Goal: Find specific page/section: Find specific page/section

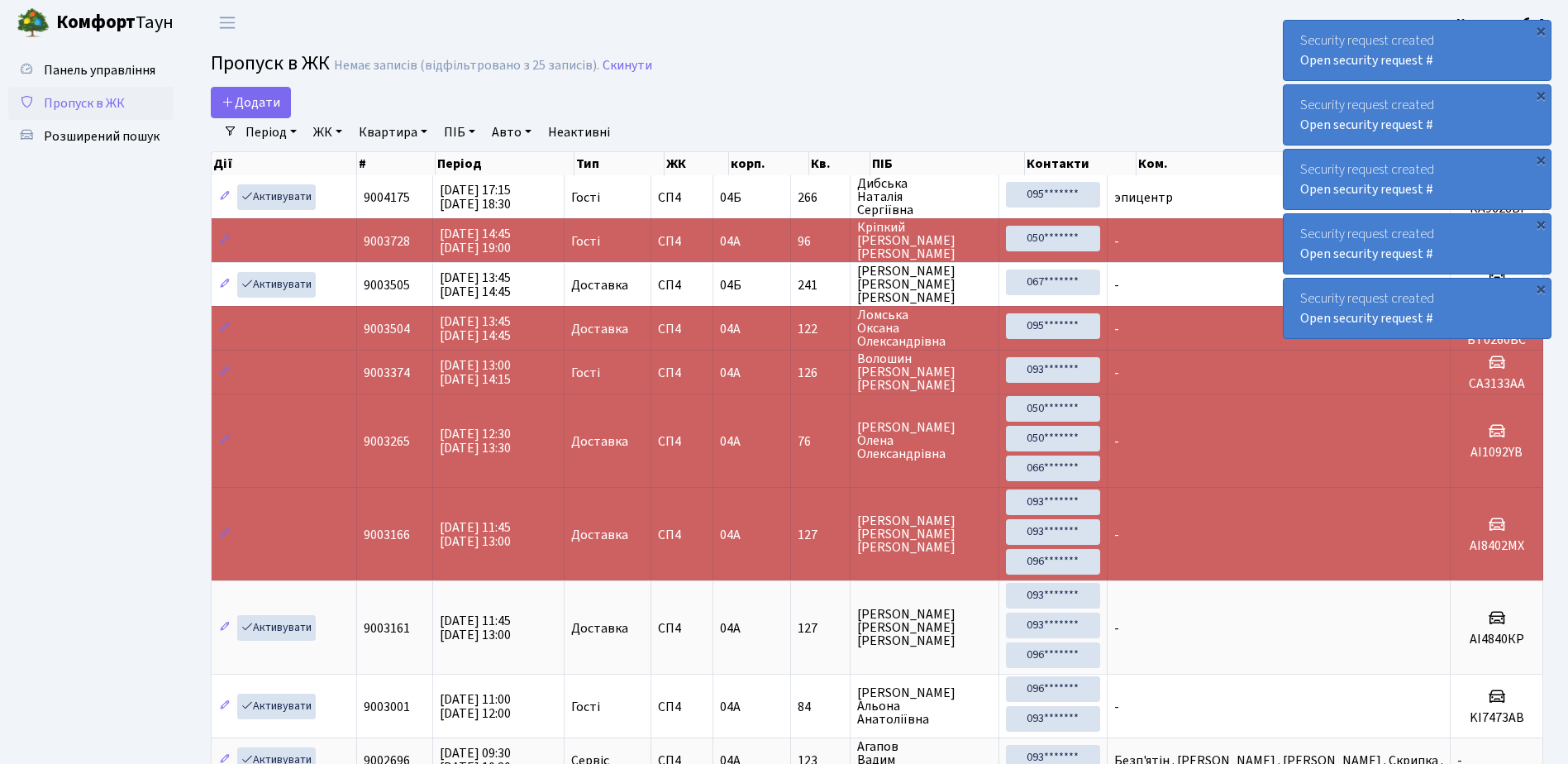
select select "25"
click at [94, 136] on span "Розширений пошук" at bounding box center [101, 136] width 116 height 18
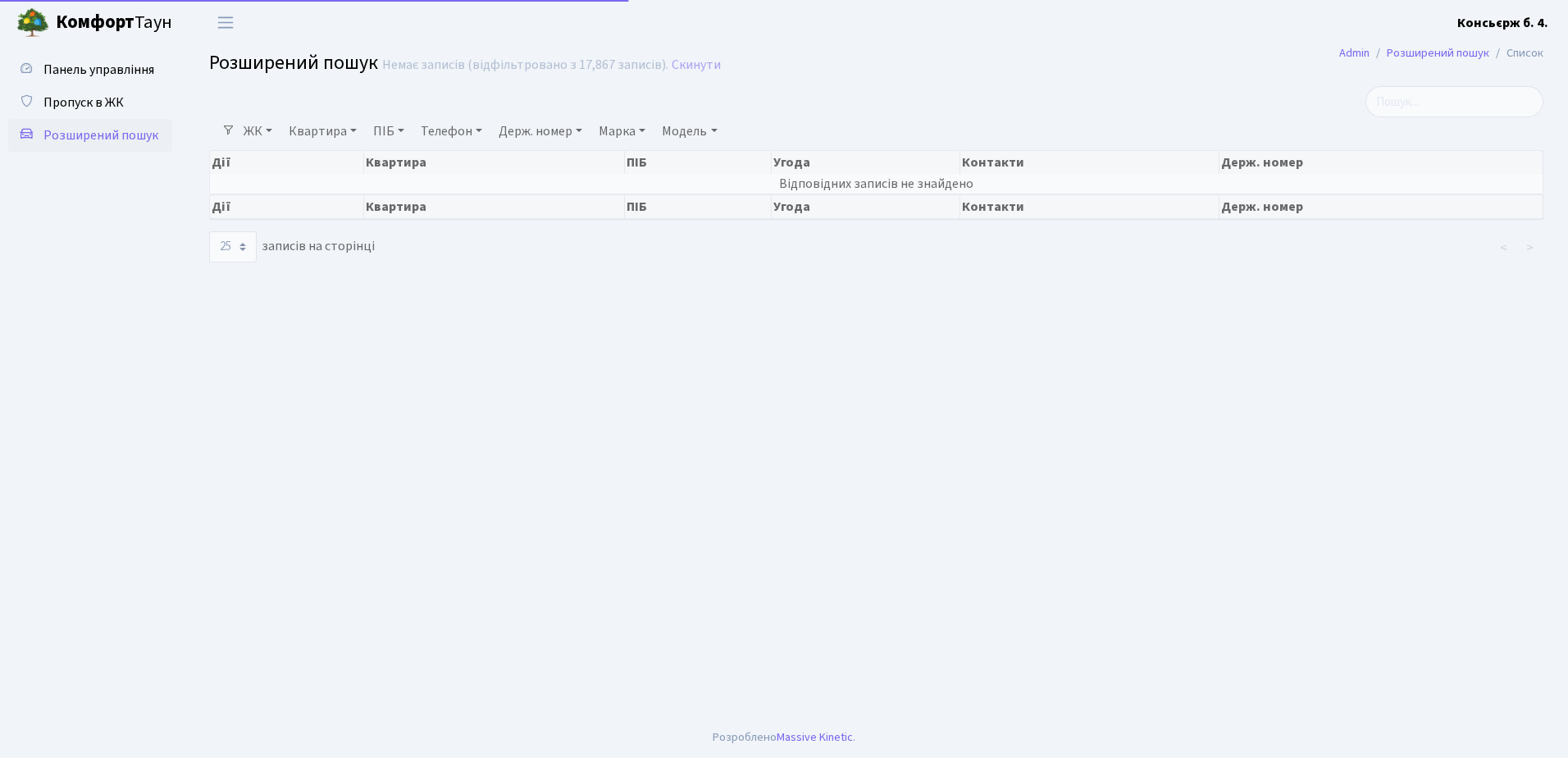
select select "25"
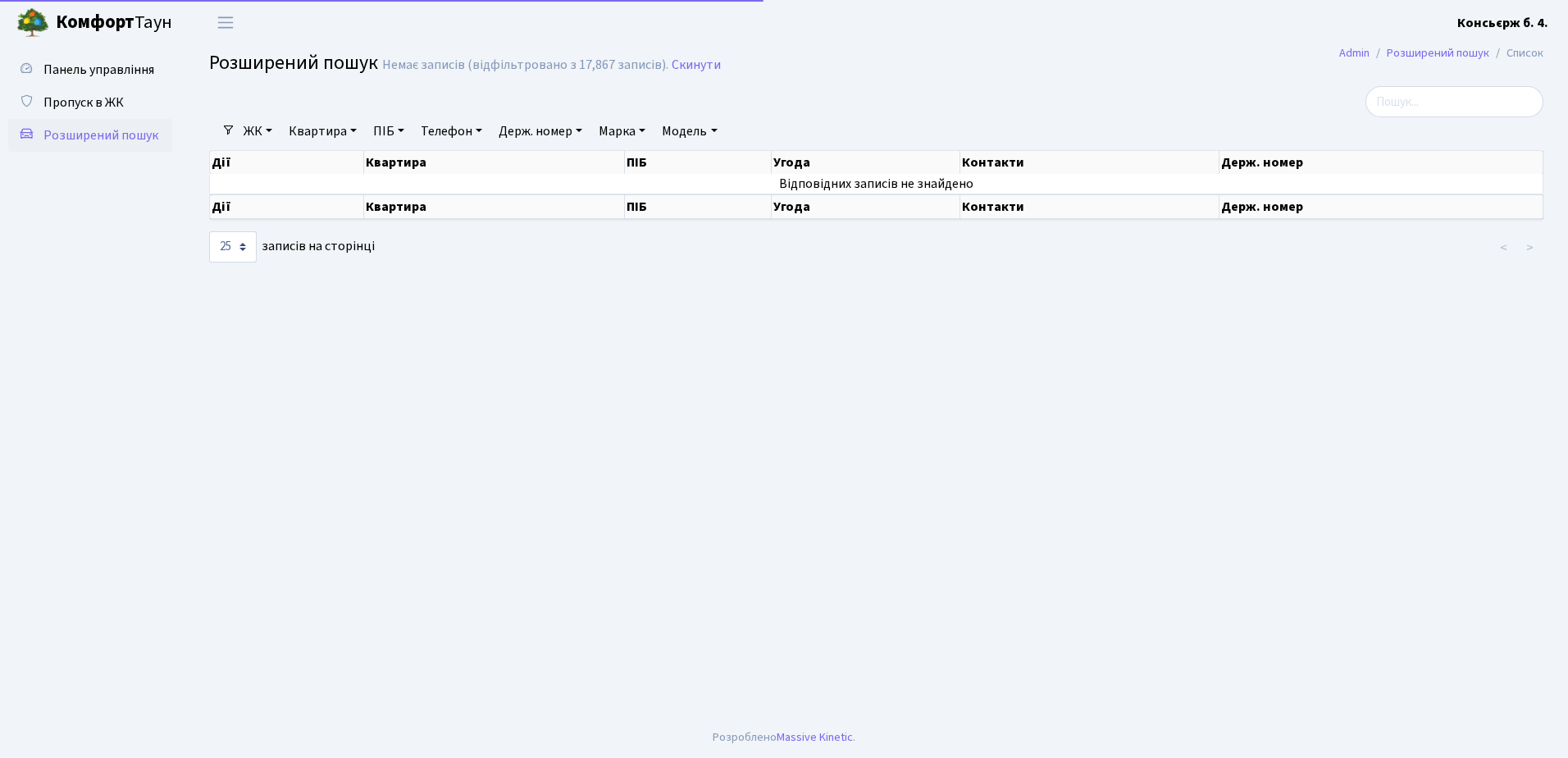
click at [93, 96] on span "Пропуск в ЖК" at bounding box center [83, 102] width 80 height 18
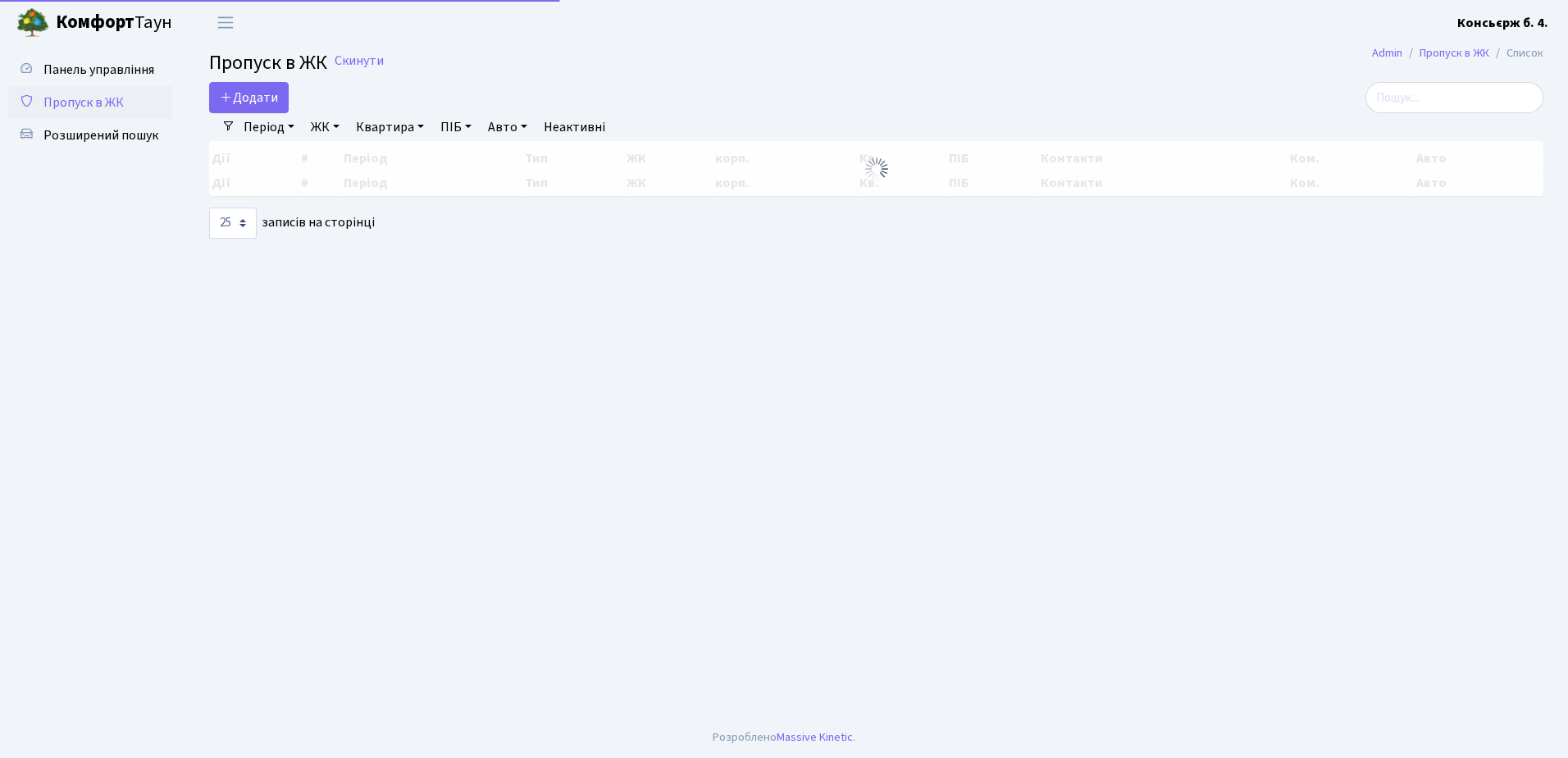
select select "25"
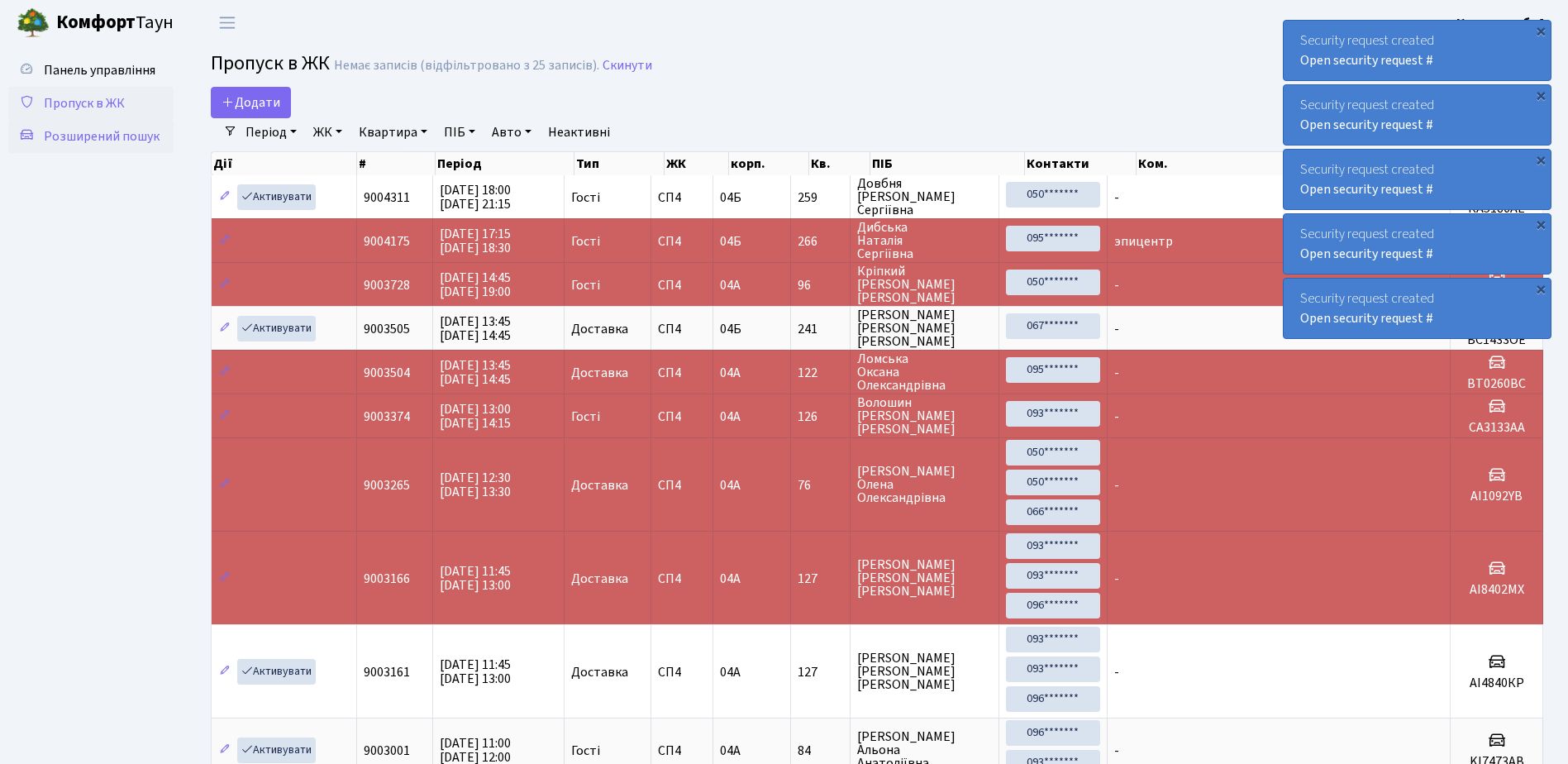
click at [104, 135] on span "Розширений пошук" at bounding box center [101, 136] width 116 height 18
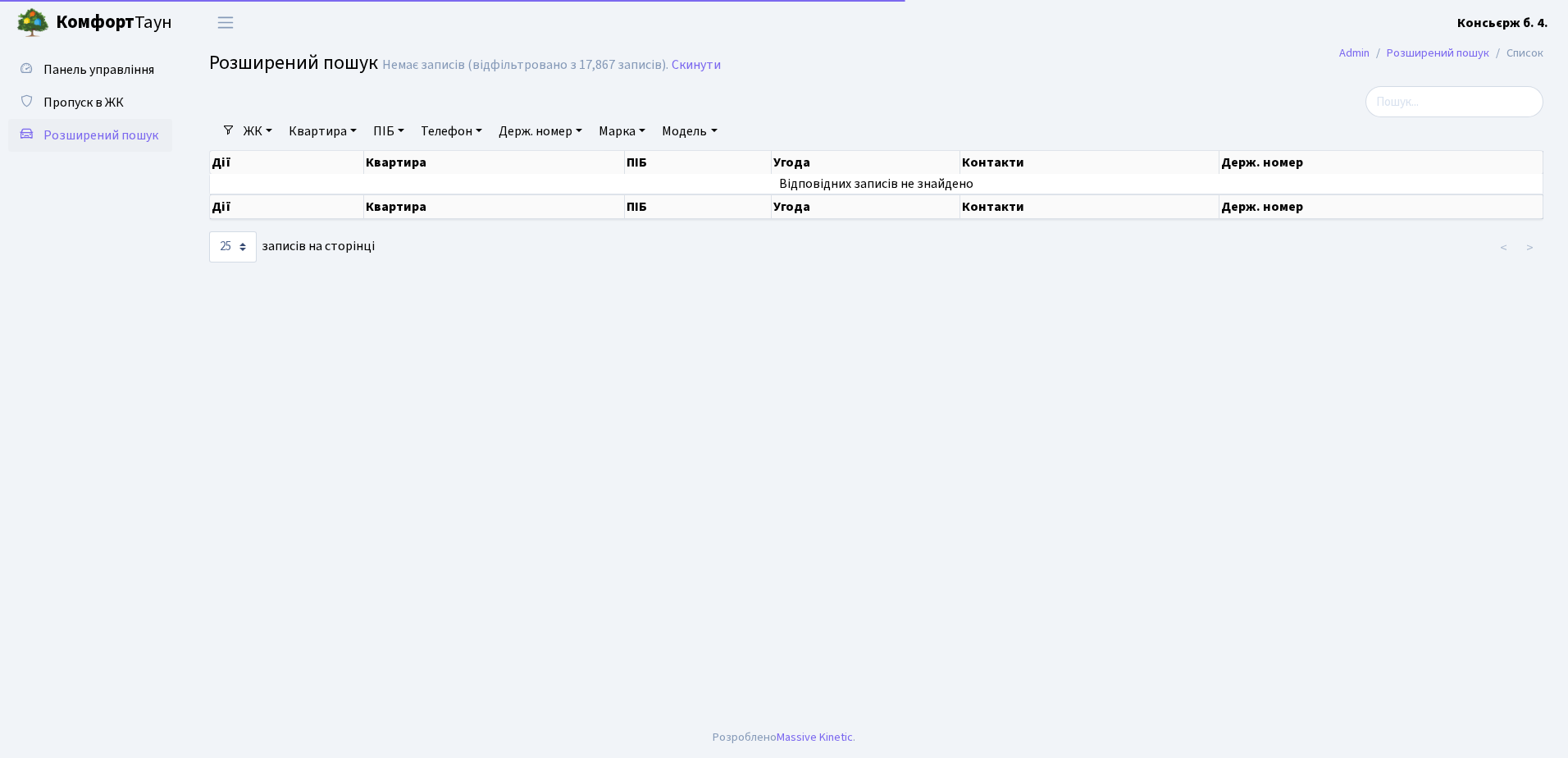
select select "25"
click at [80, 103] on span "Пропуск в ЖК" at bounding box center [83, 102] width 80 height 18
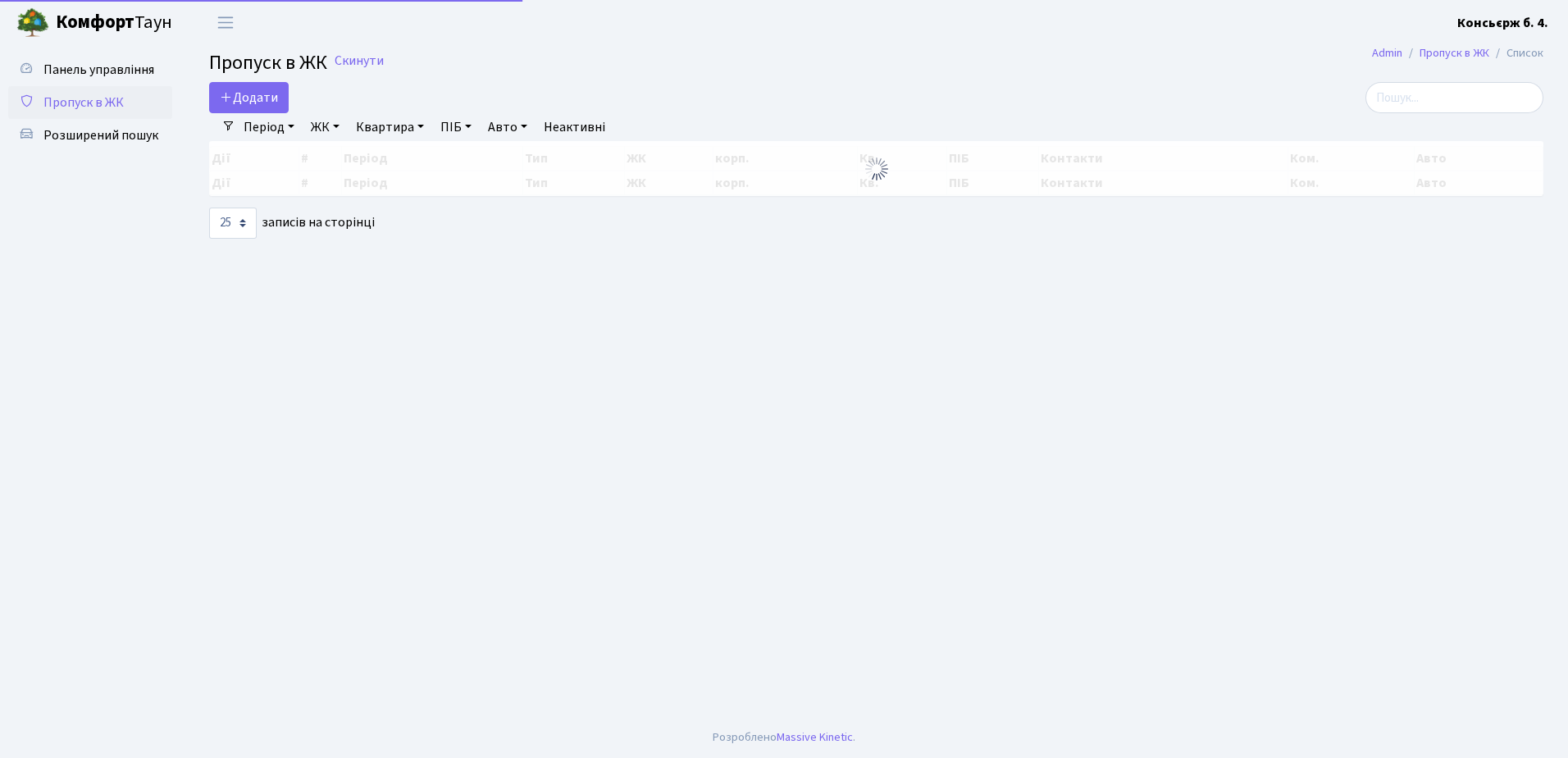
select select "25"
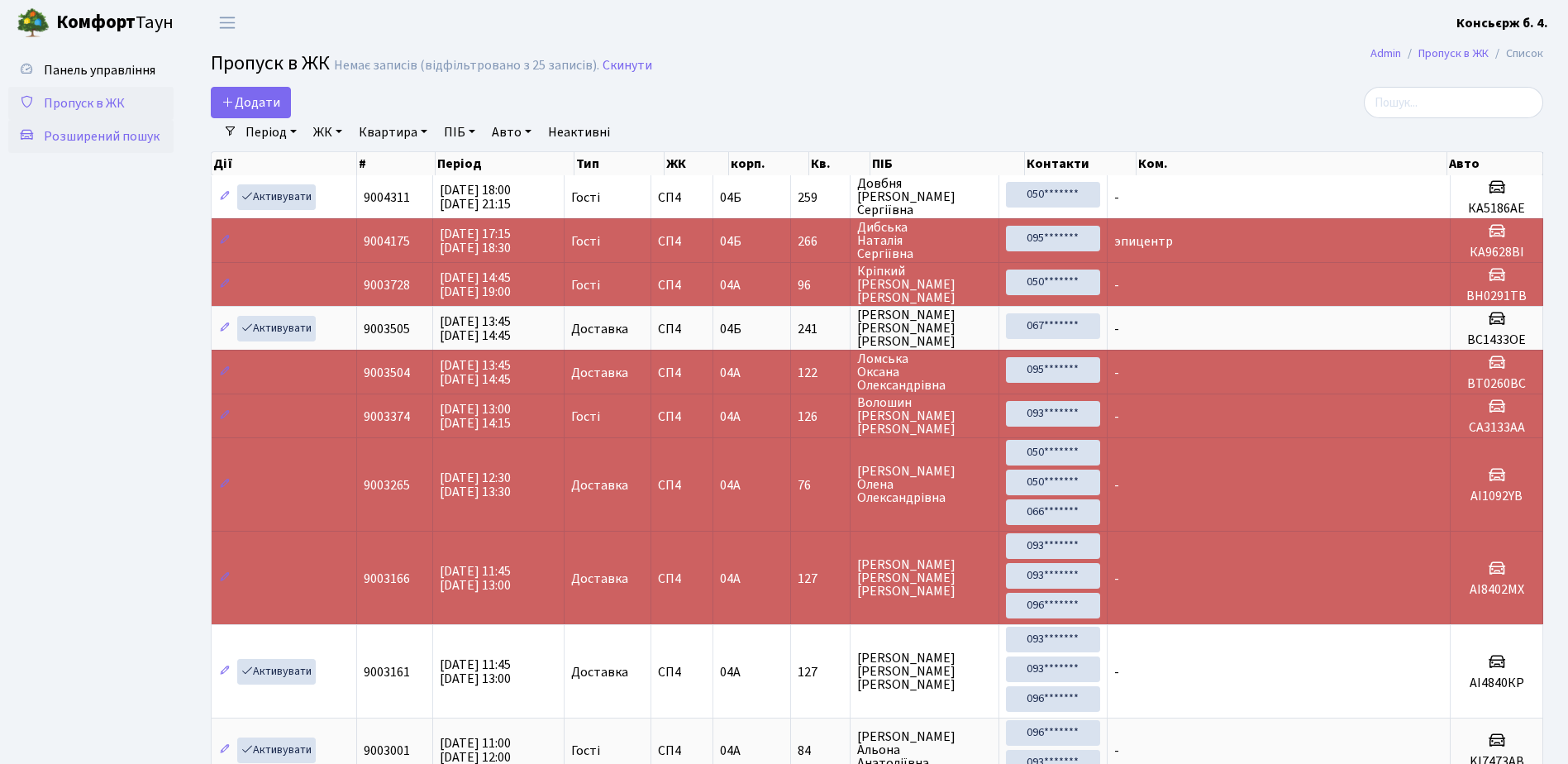
click at [90, 133] on span "Розширений пошук" at bounding box center [101, 136] width 116 height 18
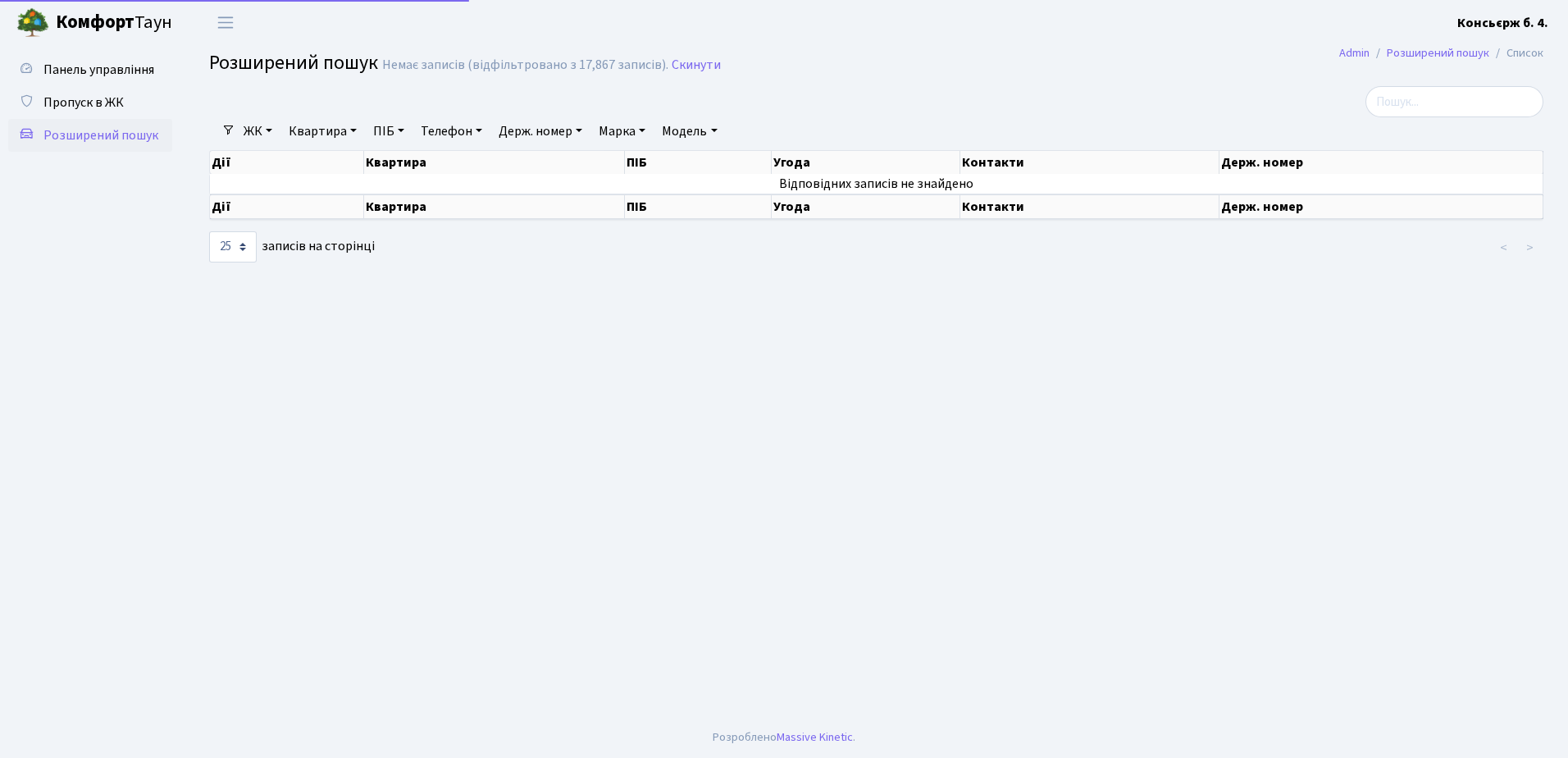
select select "25"
click at [1488, 104] on input "search" at bounding box center [1455, 102] width 178 height 31
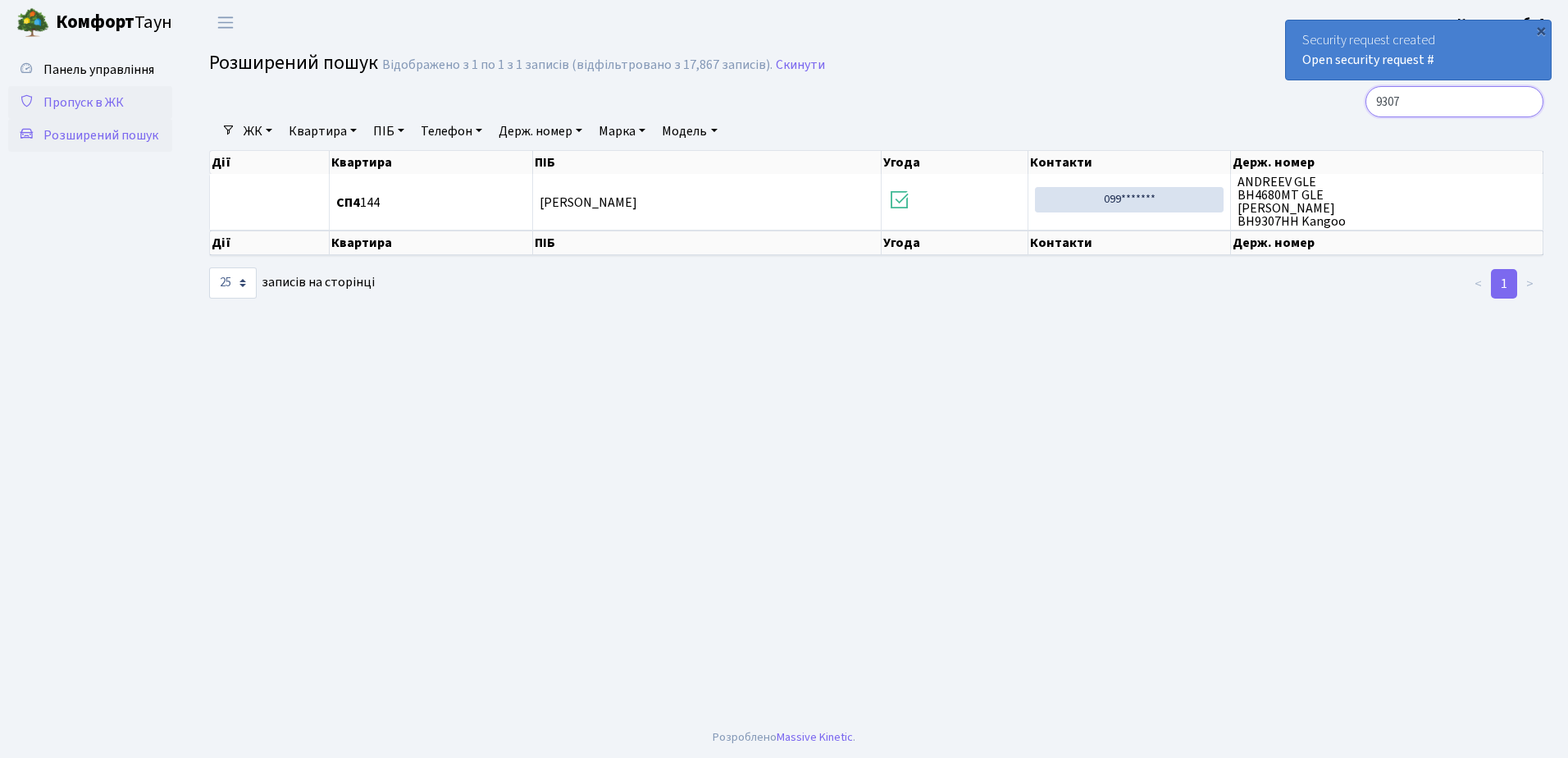
type input "9307"
click at [86, 96] on span "Пропуск в ЖК" at bounding box center [83, 102] width 80 height 18
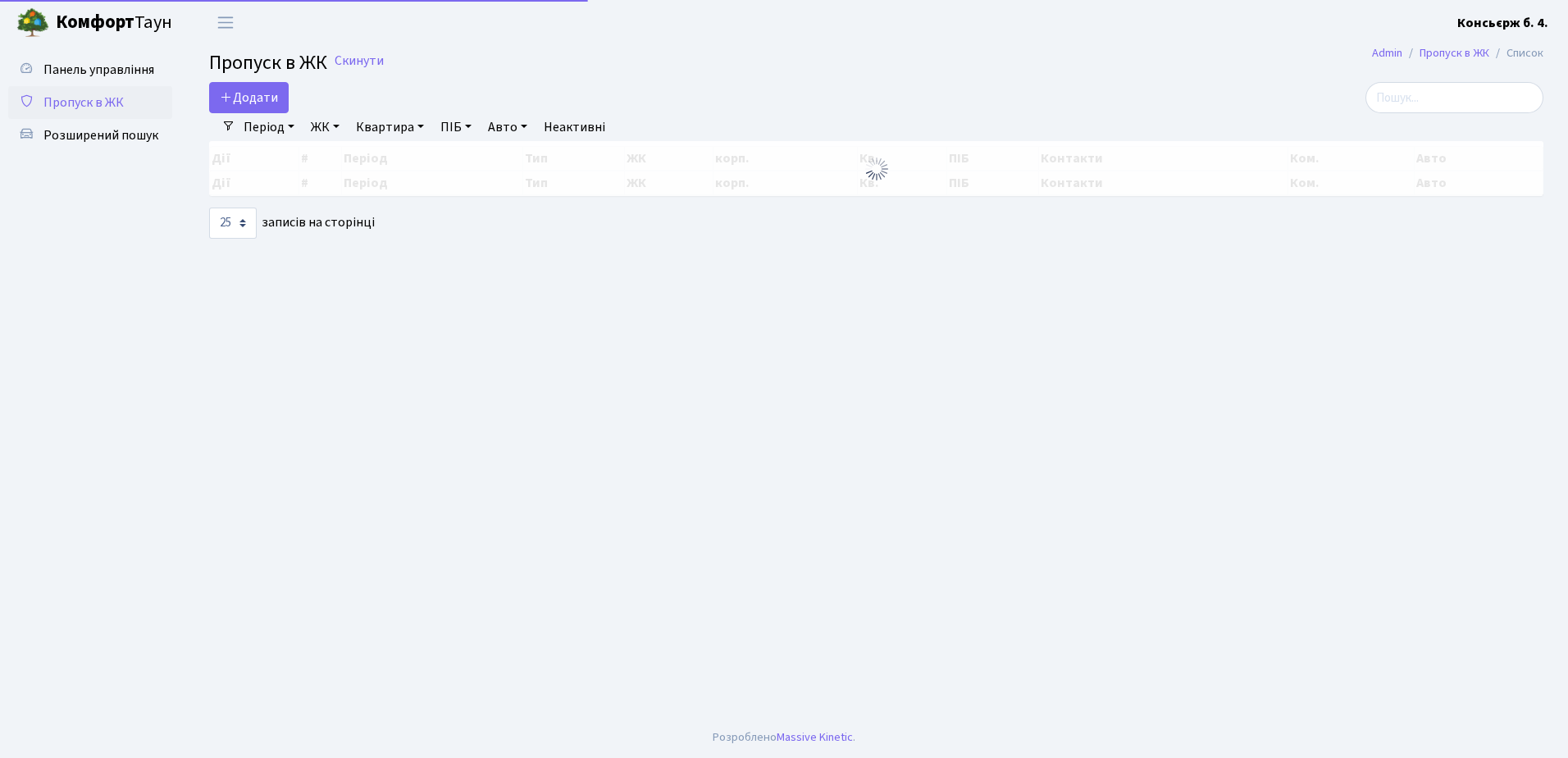
select select "25"
